Goal: Task Accomplishment & Management: Use online tool/utility

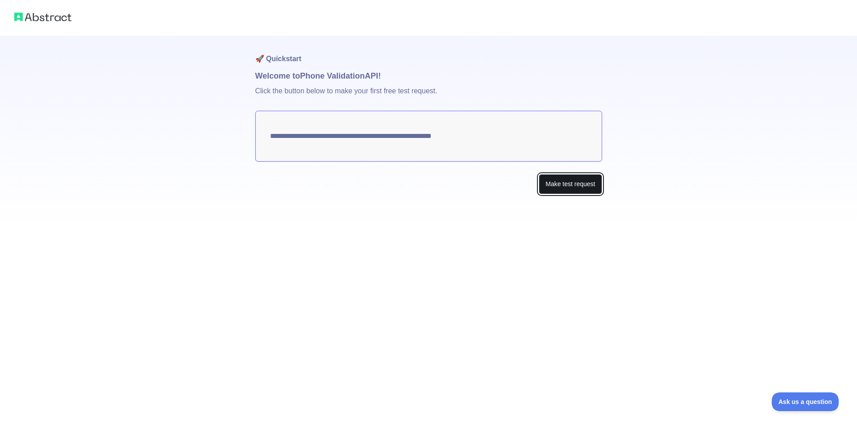
click at [547, 179] on button "Make test request" at bounding box center [570, 184] width 63 height 20
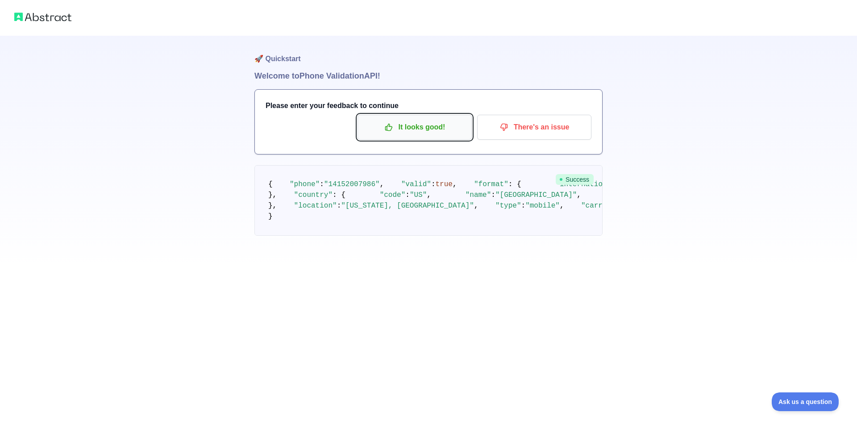
click at [413, 129] on p "It looks good!" at bounding box center [414, 127] width 101 height 15
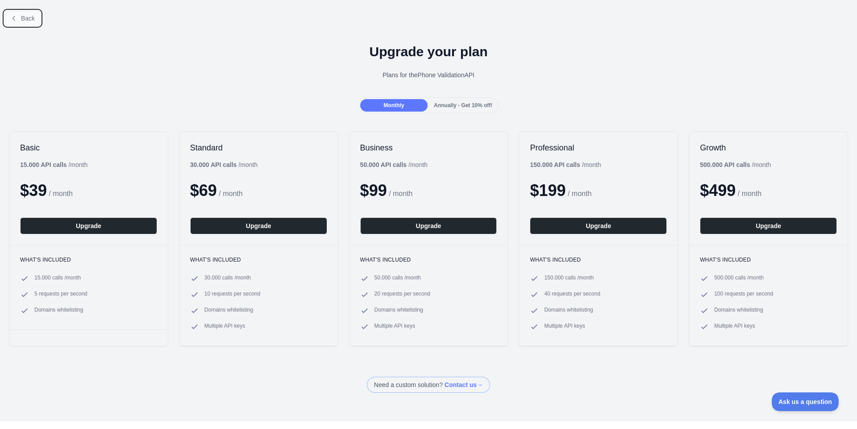
click at [21, 22] on button "Back" at bounding box center [22, 18] width 36 height 15
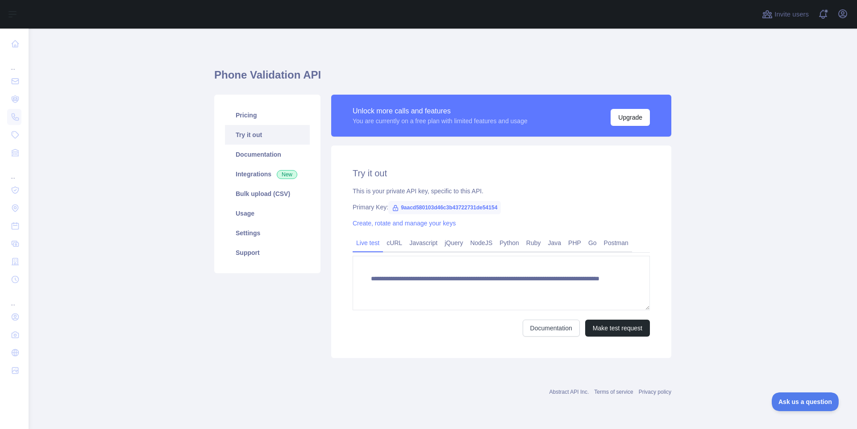
click at [427, 206] on span "9aacd580103d46c3b43722731de54154" at bounding box center [444, 207] width 112 height 13
copy span "9aacd580103d46c3b43722731de54154"
